Goal: Check status

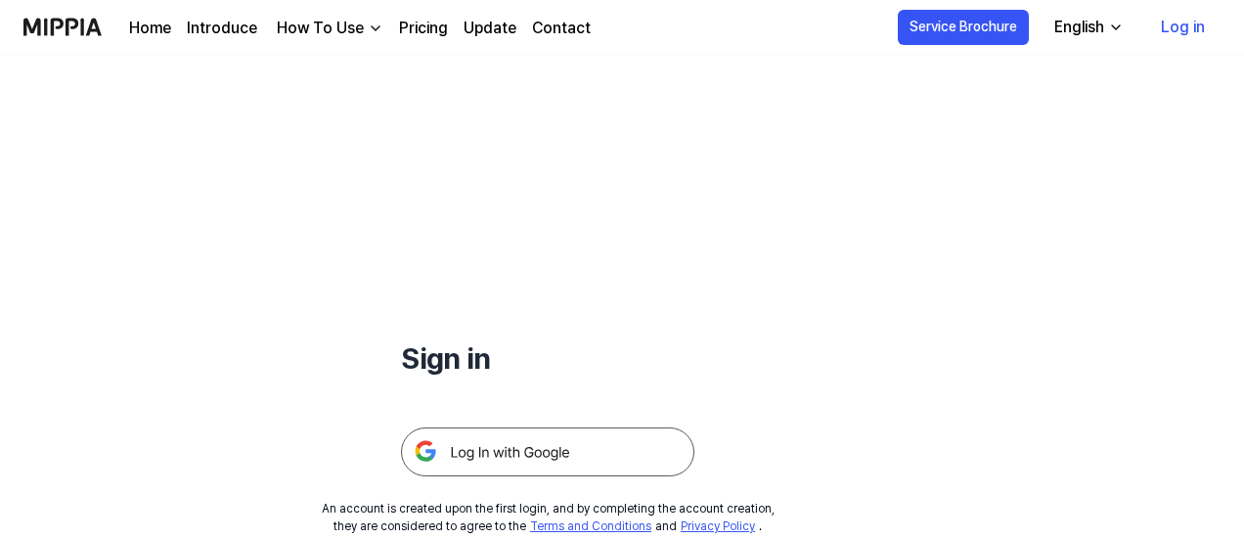
click at [512, 466] on img at bounding box center [547, 451] width 293 height 49
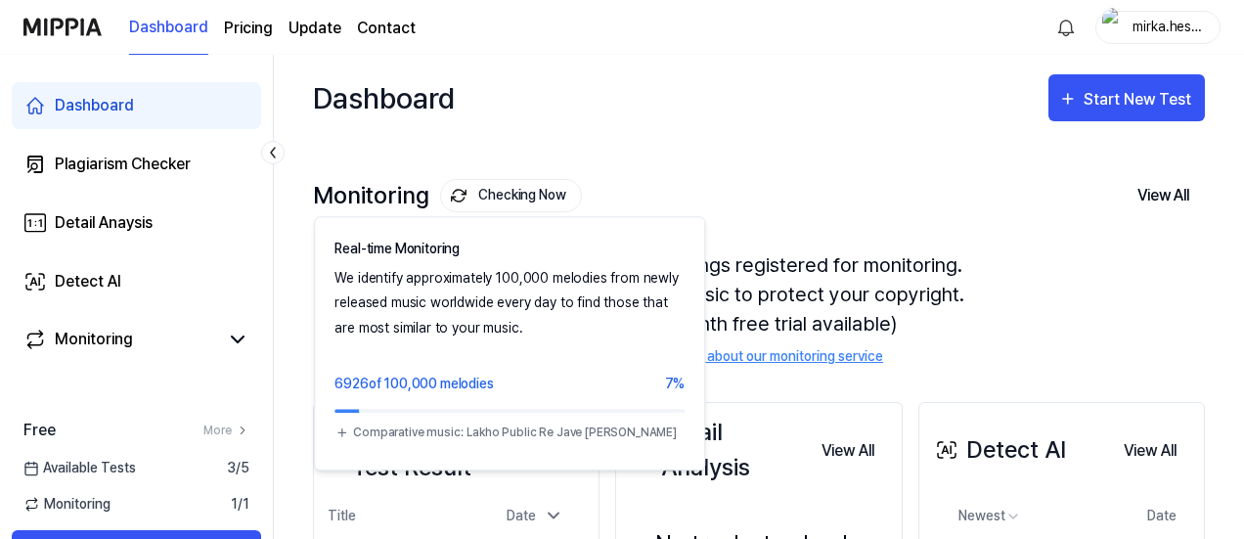
click at [548, 197] on button "Checking Now" at bounding box center [511, 195] width 142 height 33
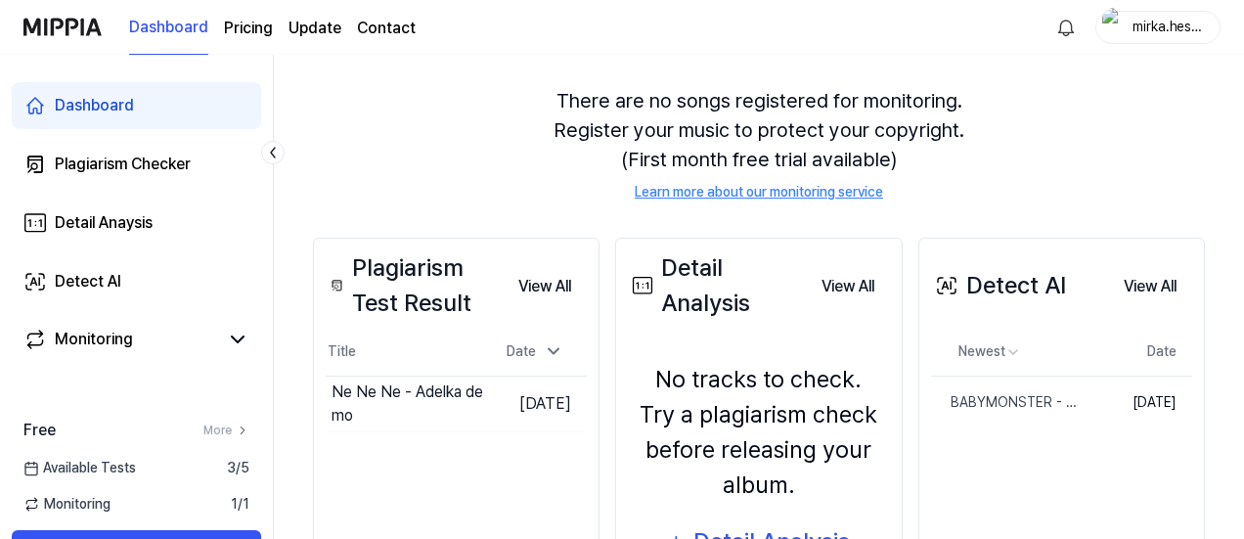
scroll to position [165, 0]
click at [419, 407] on button "Go to Results" at bounding box center [430, 402] width 105 height 31
